Goal: Check status

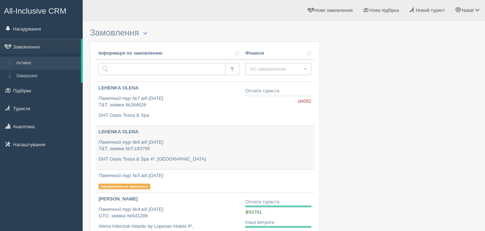
scroll to position [73, 0]
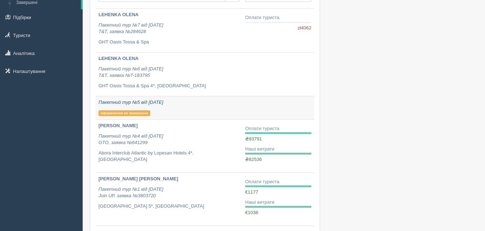
click at [195, 107] on div "Пакетний тур №5 від 31.08.2025 оформлення не завершено" at bounding box center [169, 107] width 141 height 17
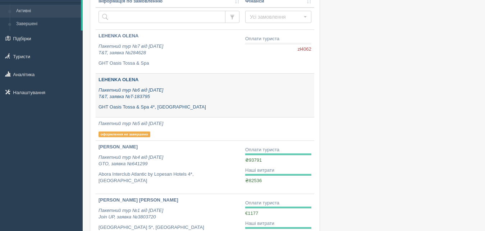
scroll to position [37, 0]
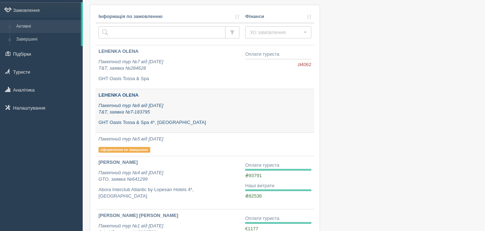
click at [214, 111] on p "Пакетний тур №6 від 06.09.2025 T&T, заявка №T-183795" at bounding box center [169, 109] width 141 height 13
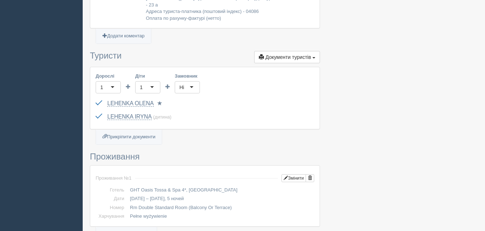
scroll to position [194, 0]
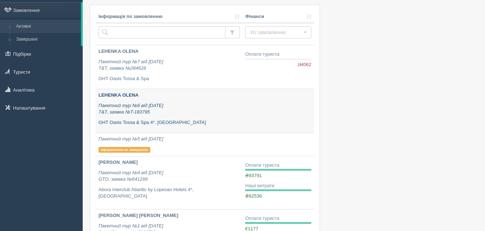
scroll to position [37, 0]
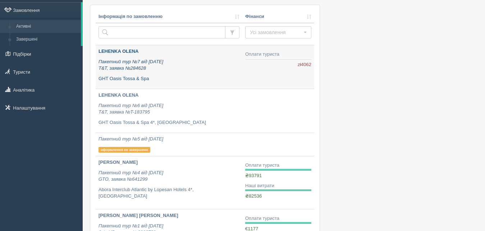
click at [180, 52] on p "LEHENKA OLENA" at bounding box center [169, 51] width 141 height 7
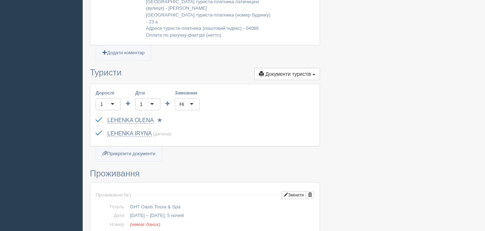
scroll to position [294, 0]
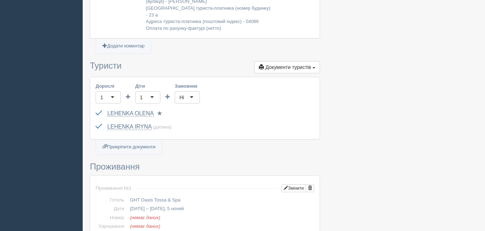
click at [193, 91] on div "Ні" at bounding box center [187, 97] width 25 height 12
click at [259, 80] on div "Дорослі 1 1 Діти 1 1 Замовник Ні Ні Так Ні Обрати замовника... (замовник) Обрат…" at bounding box center [205, 108] width 230 height 62
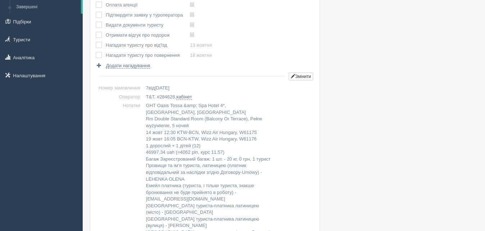
scroll to position [0, 0]
